Goal: Go to known website: Access a specific website the user already knows

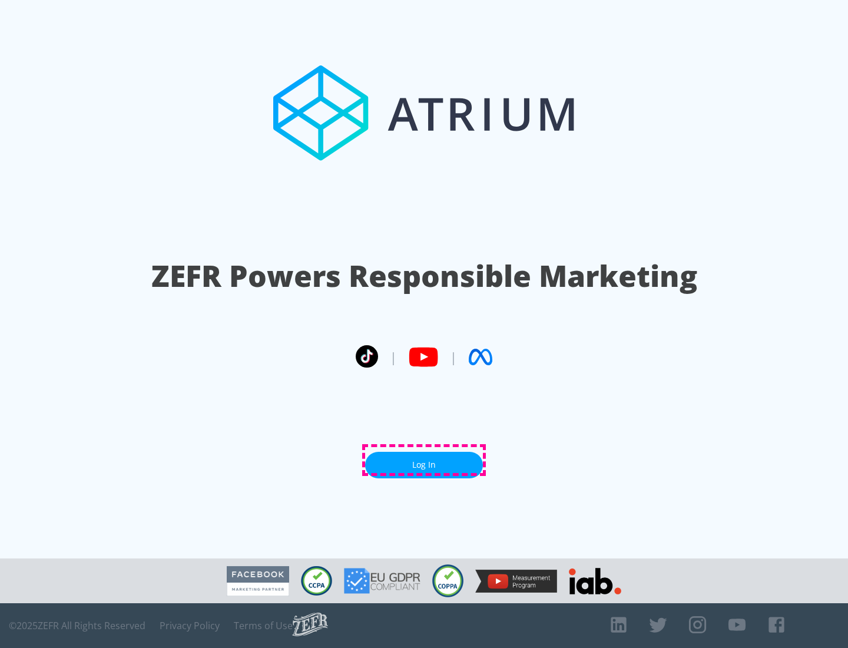
click at [424, 460] on link "Log In" at bounding box center [424, 465] width 118 height 26
